Goal: Information Seeking & Learning: Learn about a topic

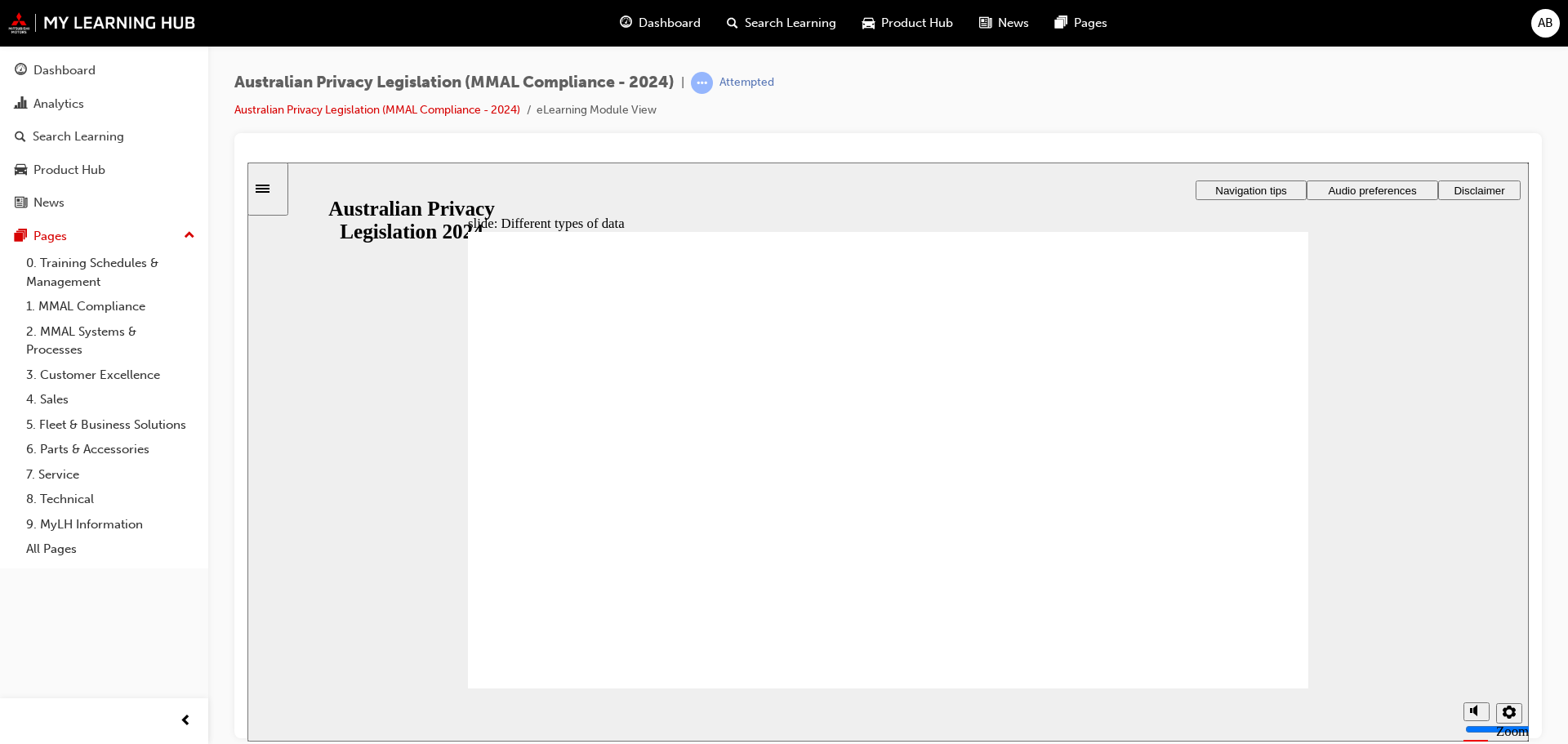
checkbox input "true"
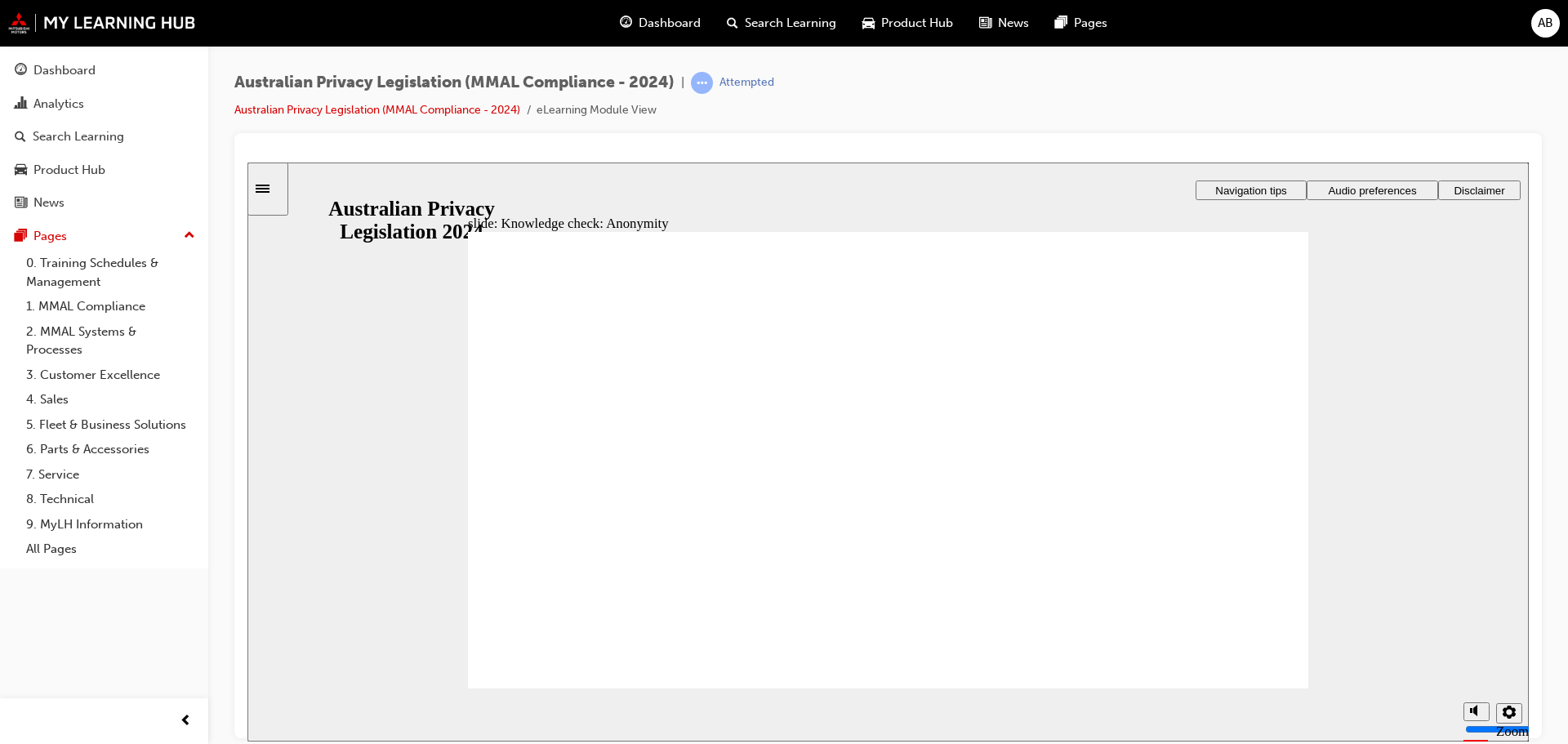
checkbox input "false"
checkbox input "true"
drag, startPoint x: 1173, startPoint y: 470, endPoint x: 1164, endPoint y: 486, distance: 18.4
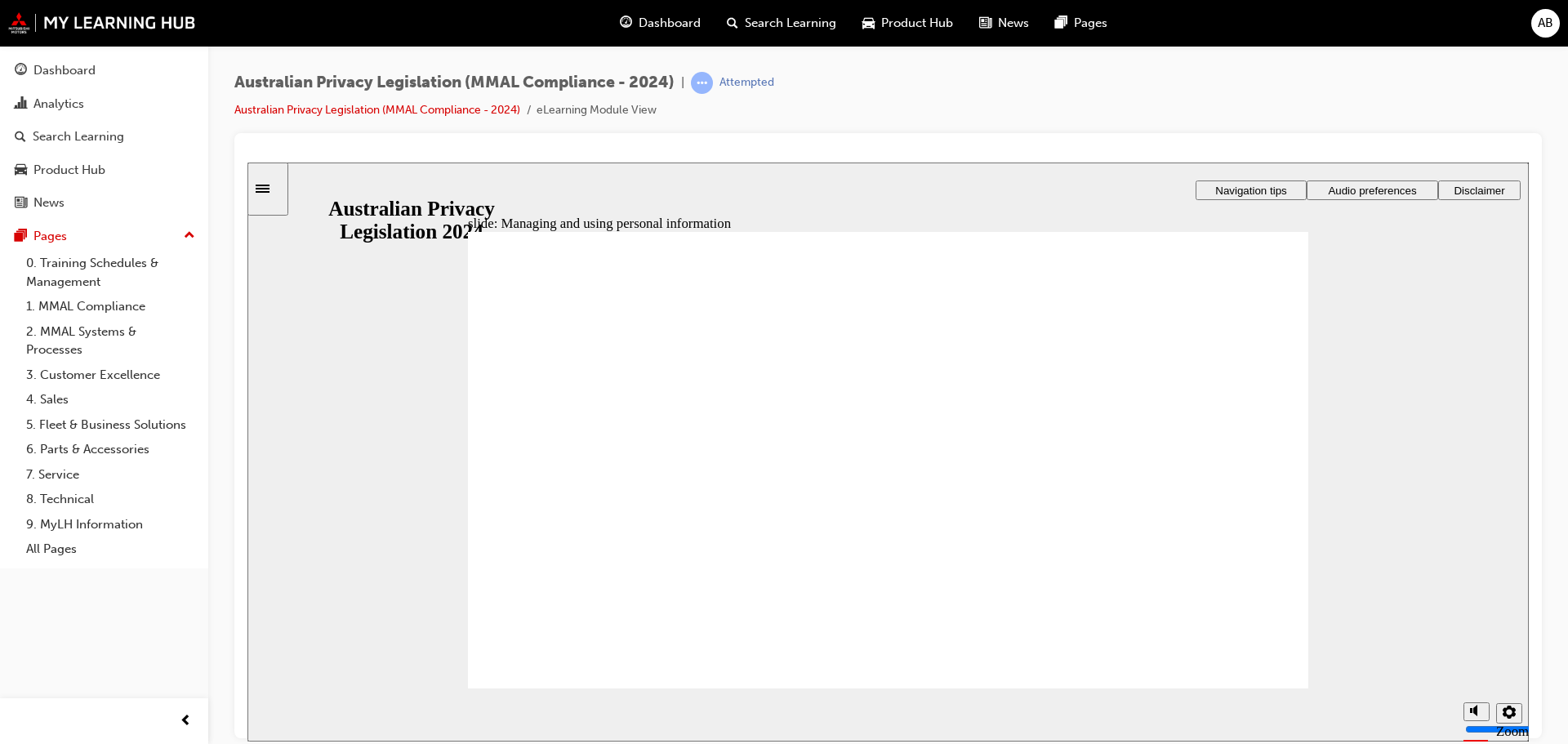
checkbox input "true"
drag, startPoint x: 658, startPoint y: 420, endPoint x: 626, endPoint y: 561, distance: 144.6
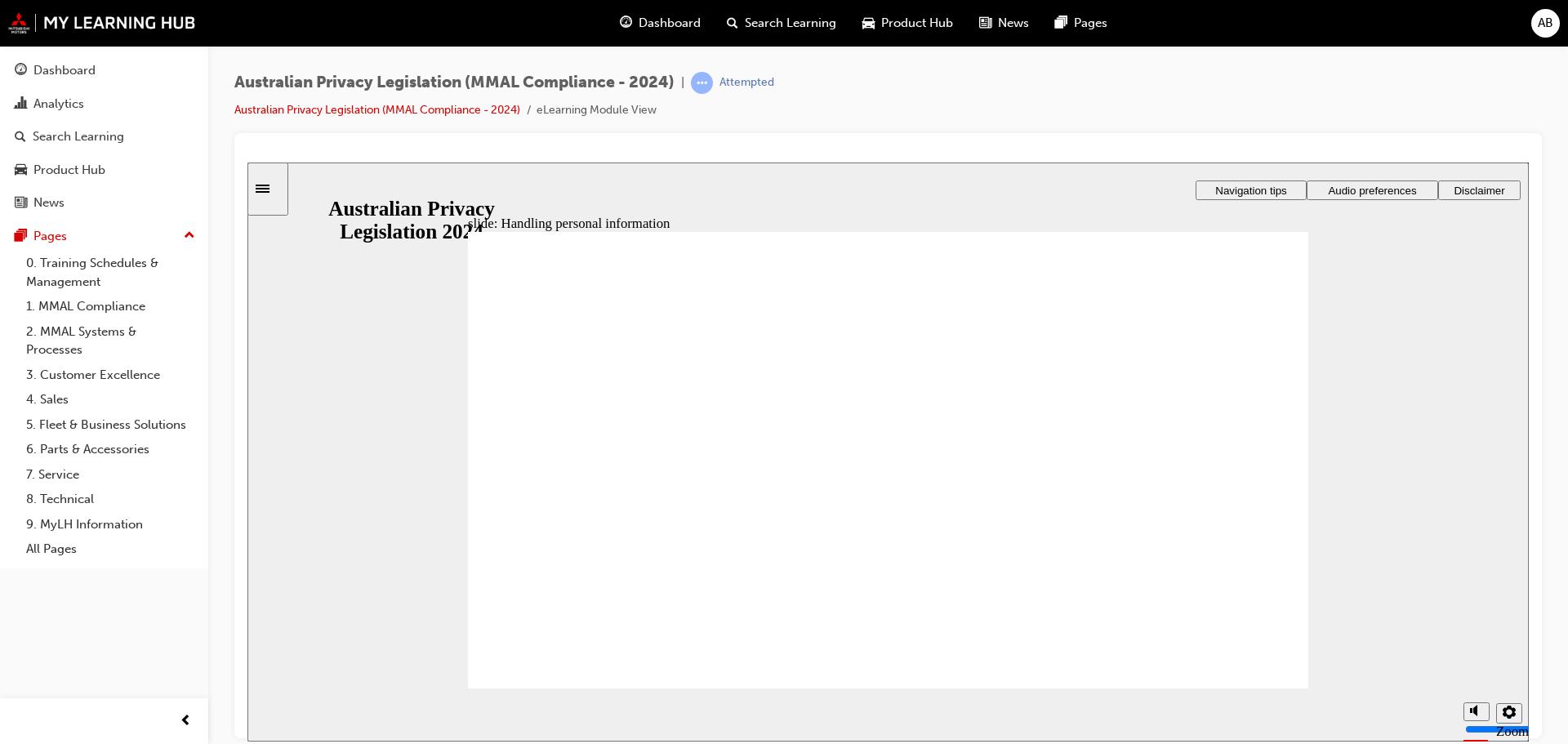
checkbox input "true"
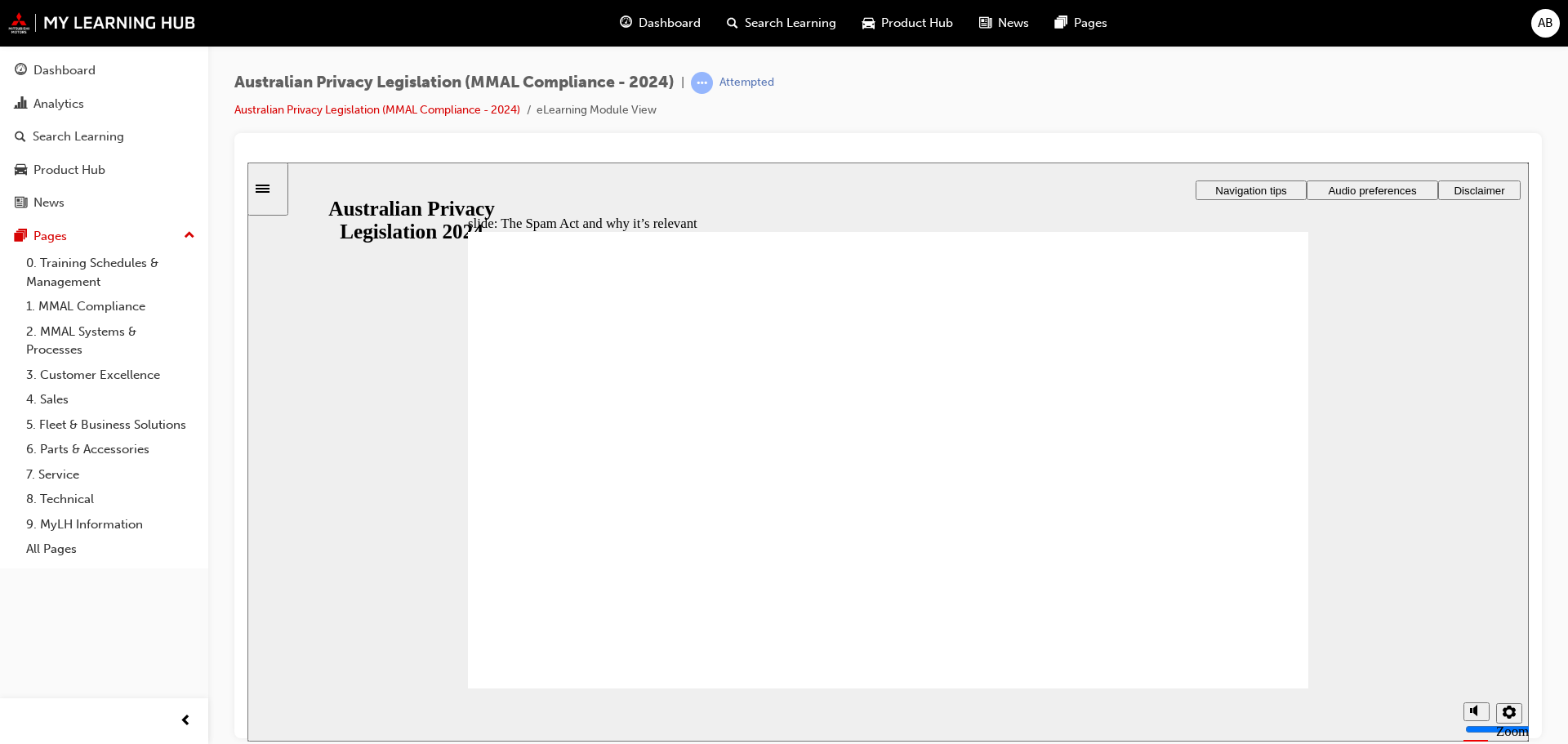
radio input "true"
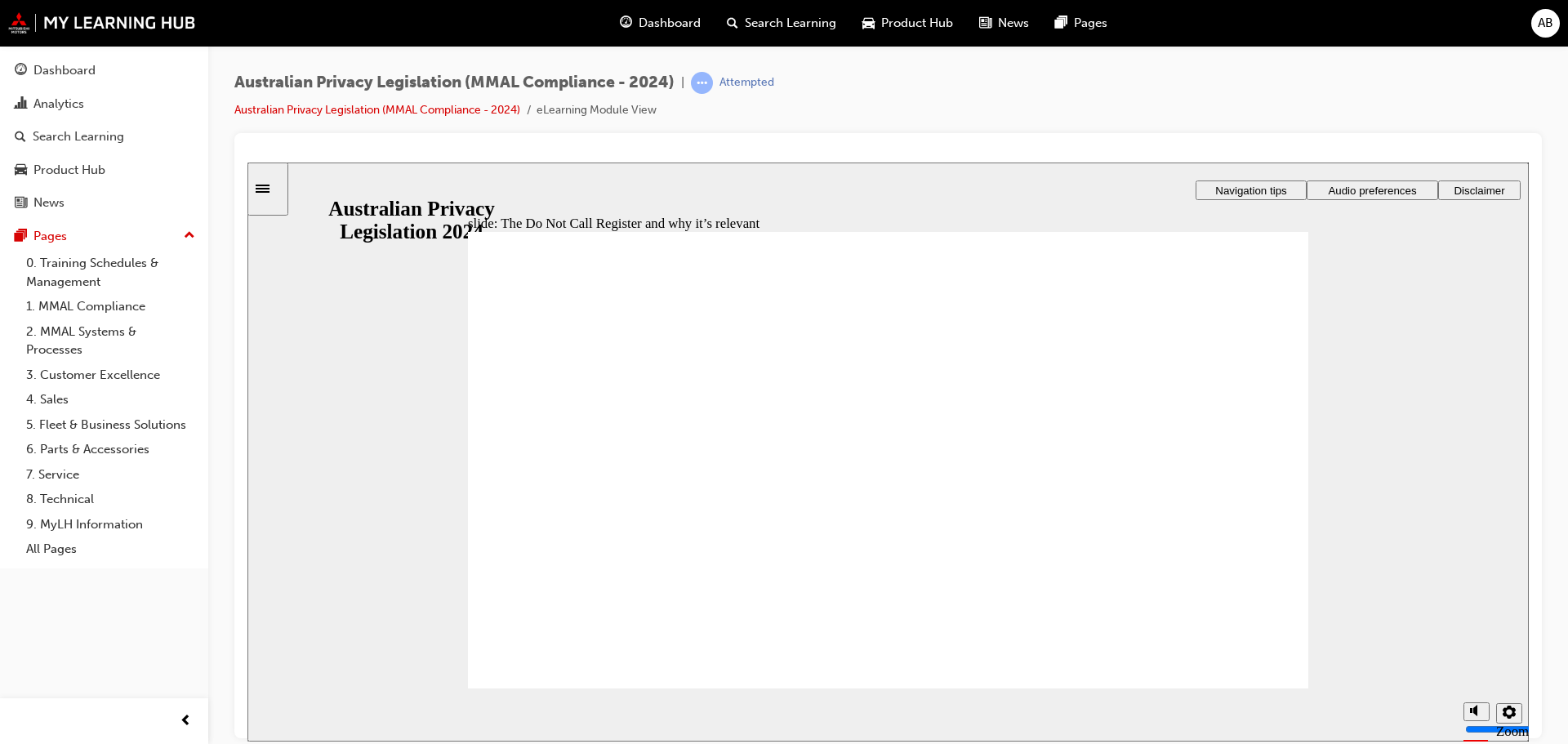
radio input "true"
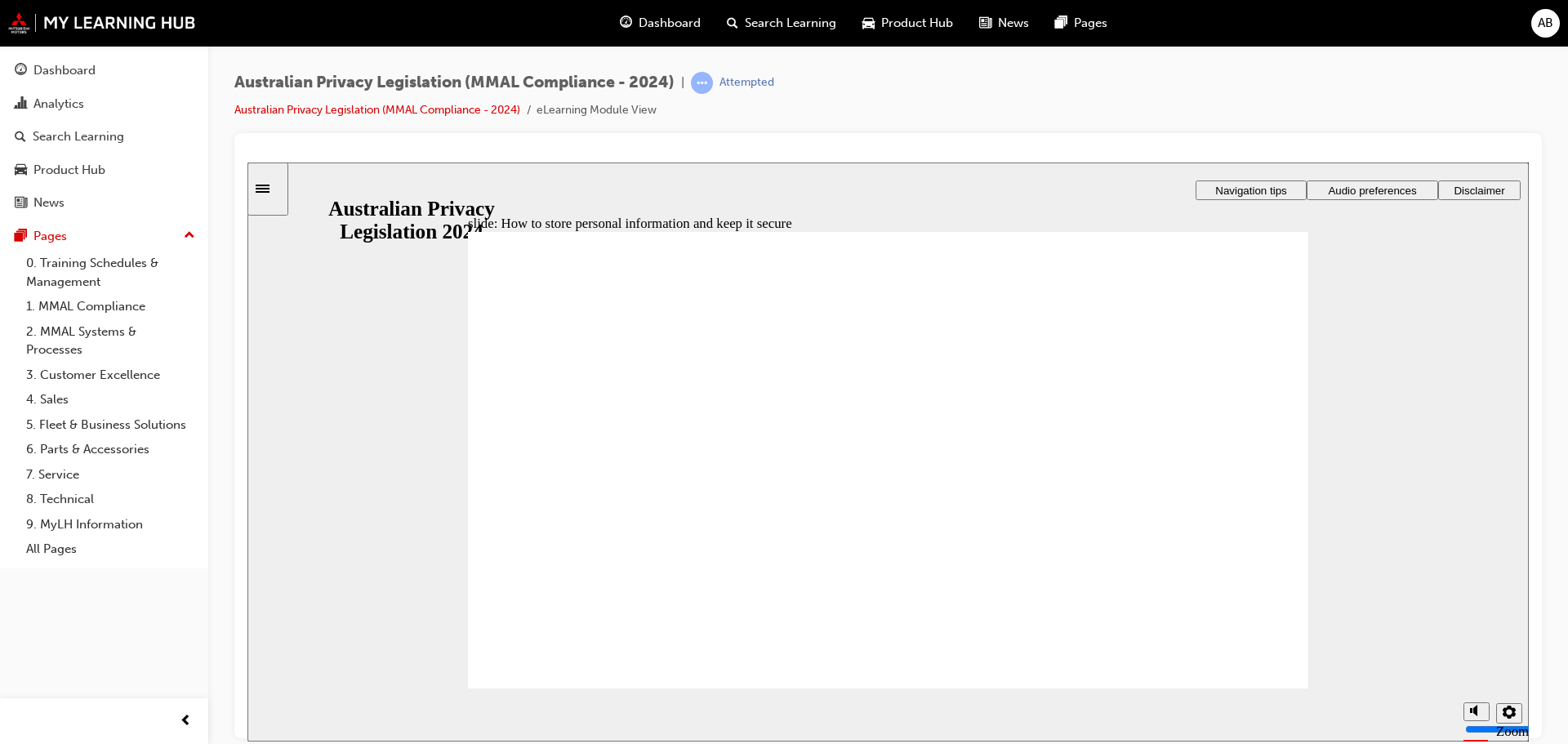
radio input "true"
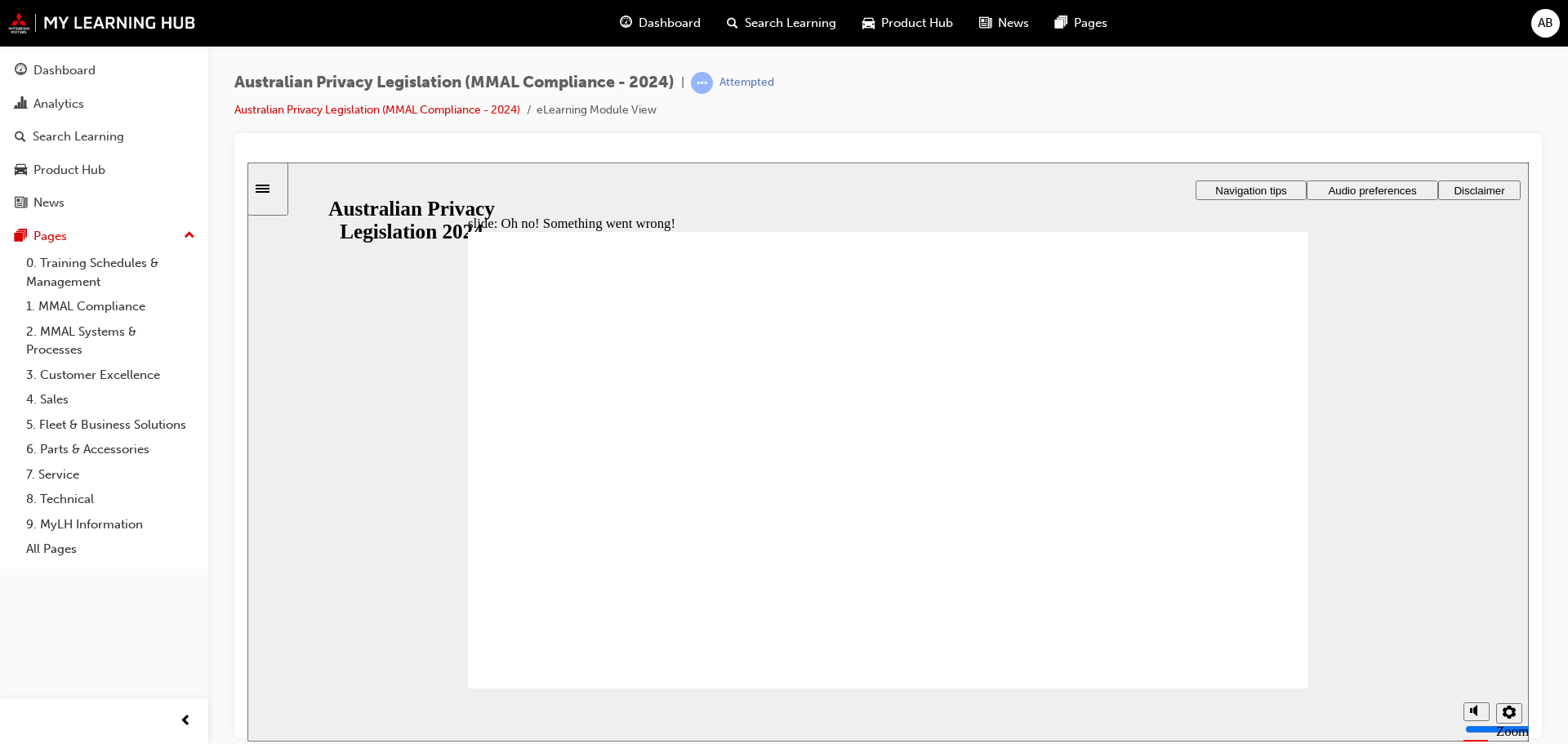
radio input "true"
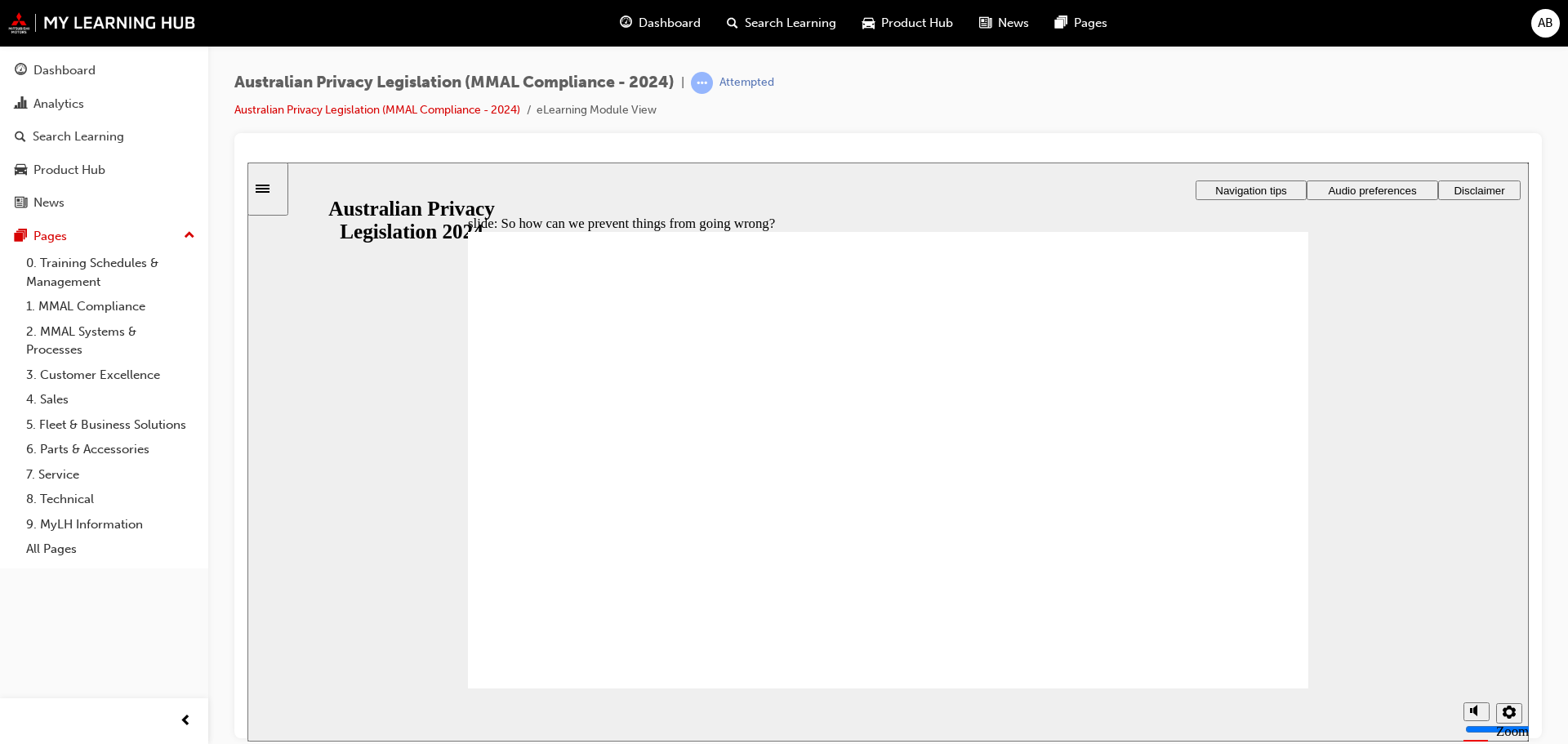
drag, startPoint x: 849, startPoint y: 395, endPoint x: 876, endPoint y: 395, distance: 27.0
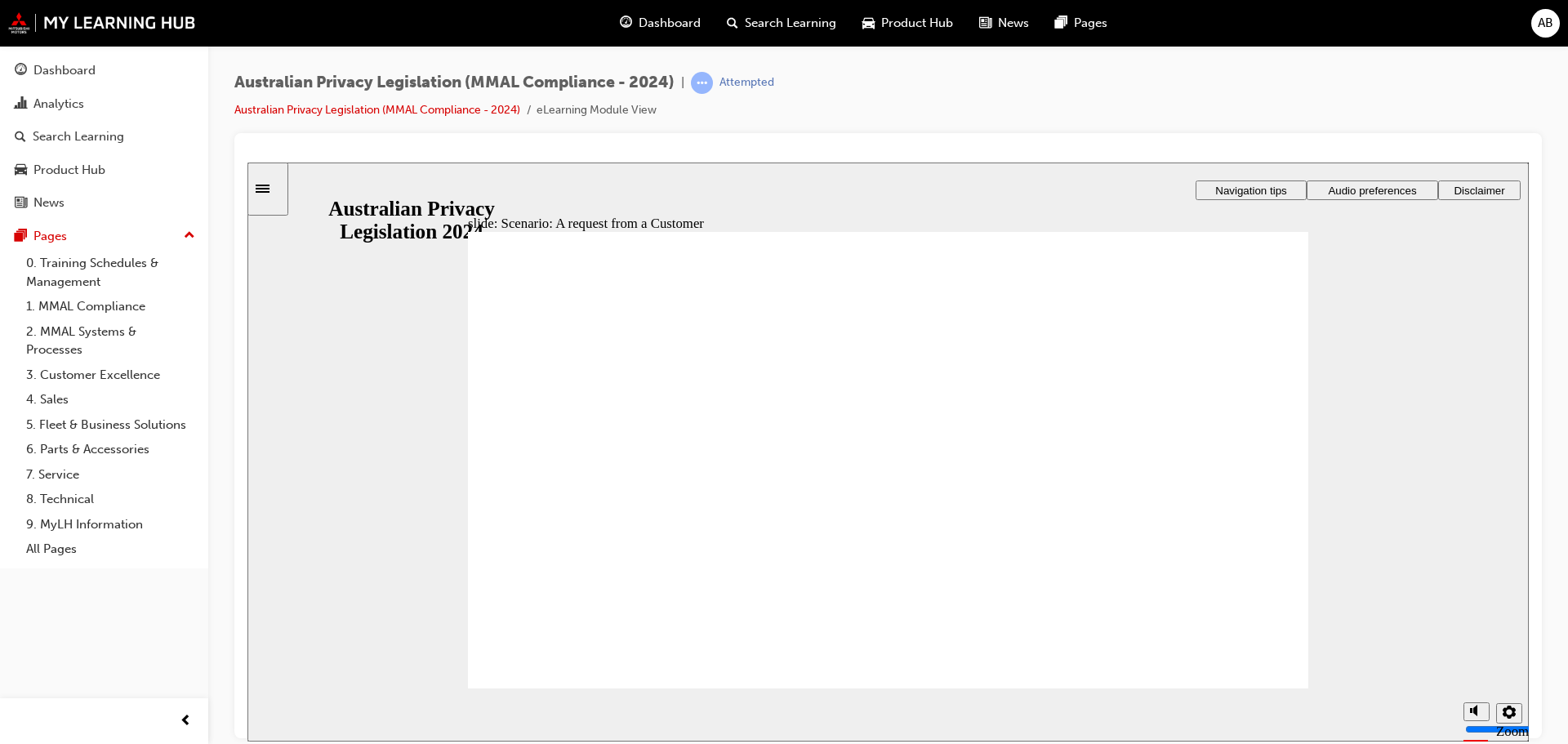
radio input "true"
